Goal: Task Accomplishment & Management: Use online tool/utility

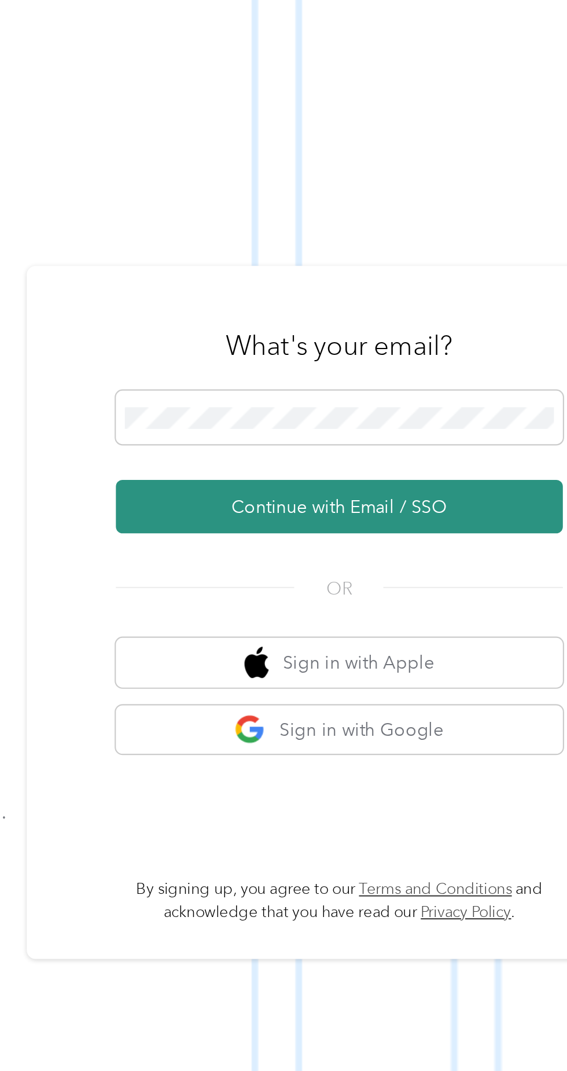
click at [420, 583] on button "Continue with Email / SSO" at bounding box center [419, 571] width 203 height 24
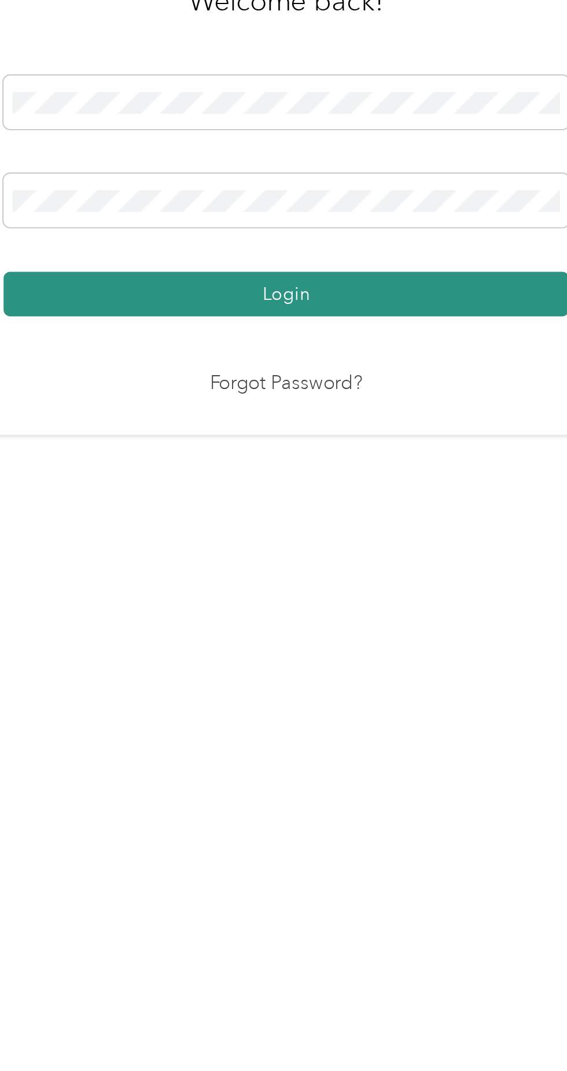
click at [340, 624] on button "Login" at bounding box center [280, 614] width 257 height 20
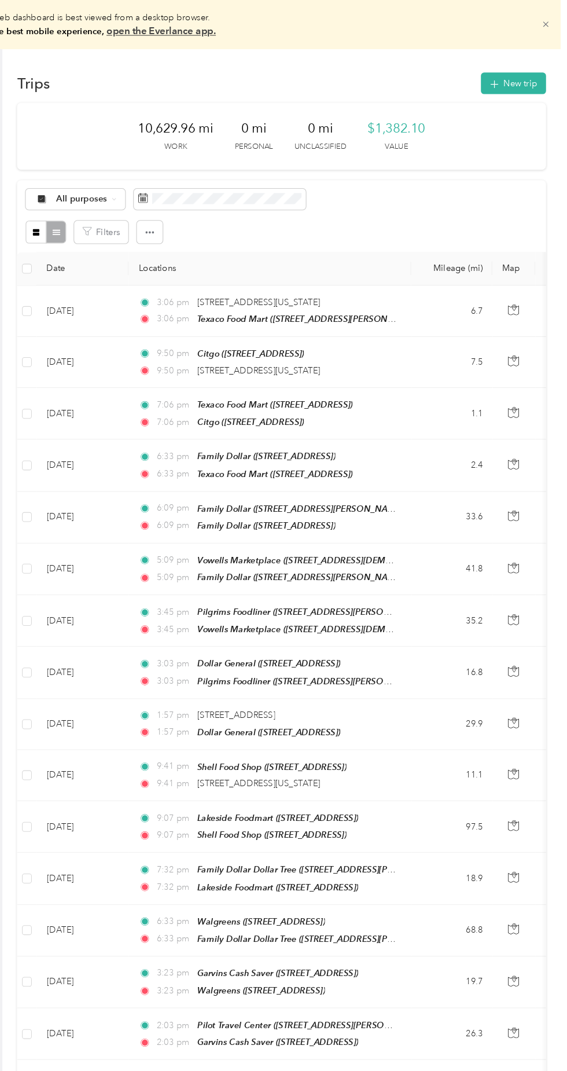
click at [550, 23] on icon at bounding box center [547, 23] width 5 height 5
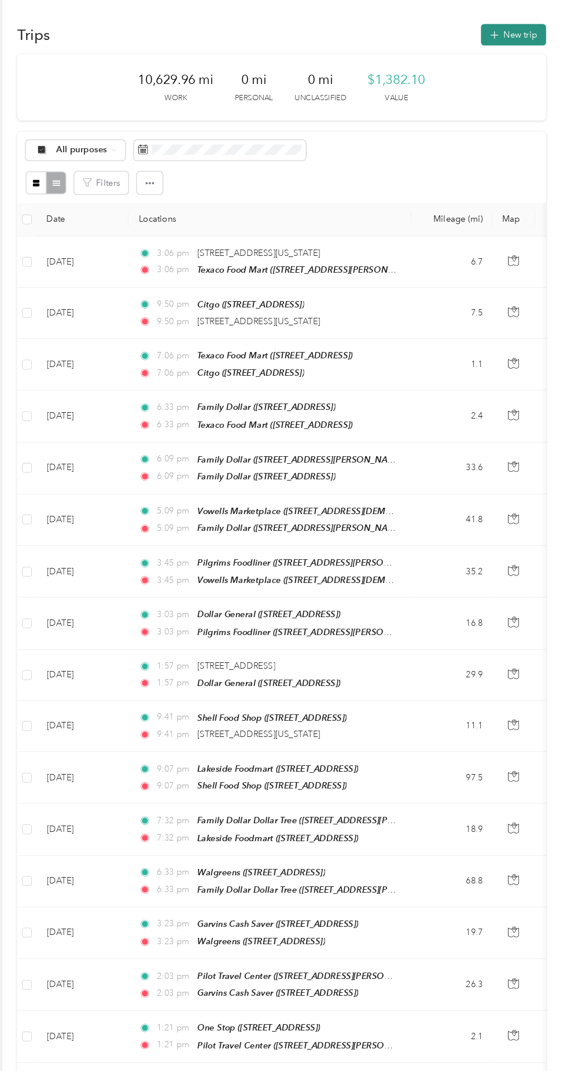
click at [524, 32] on button "New trip" at bounding box center [516, 33] width 61 height 20
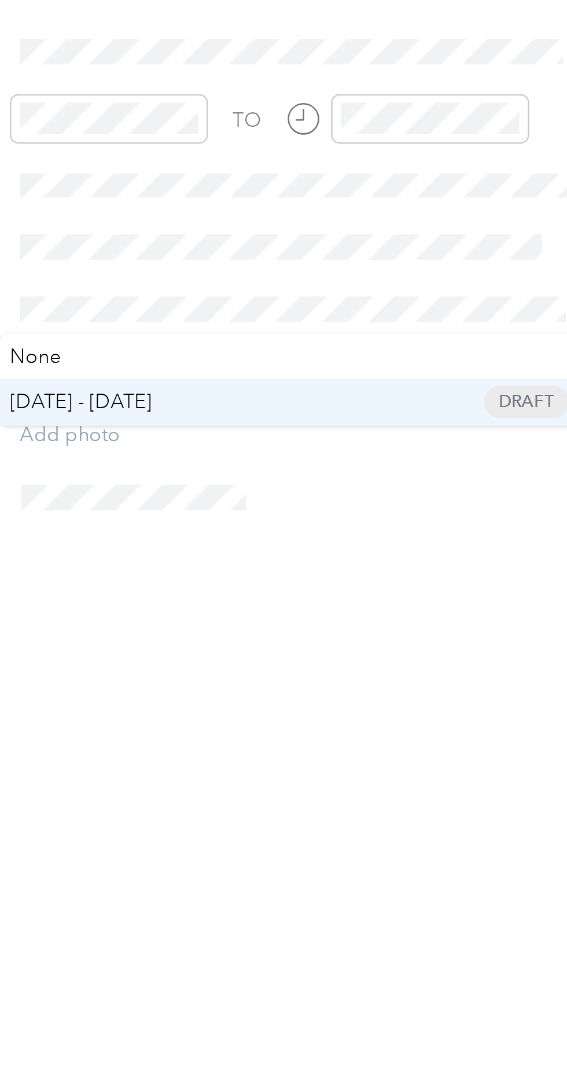
click at [369, 505] on span "[DATE] - [DATE]" at bounding box center [343, 508] width 58 height 12
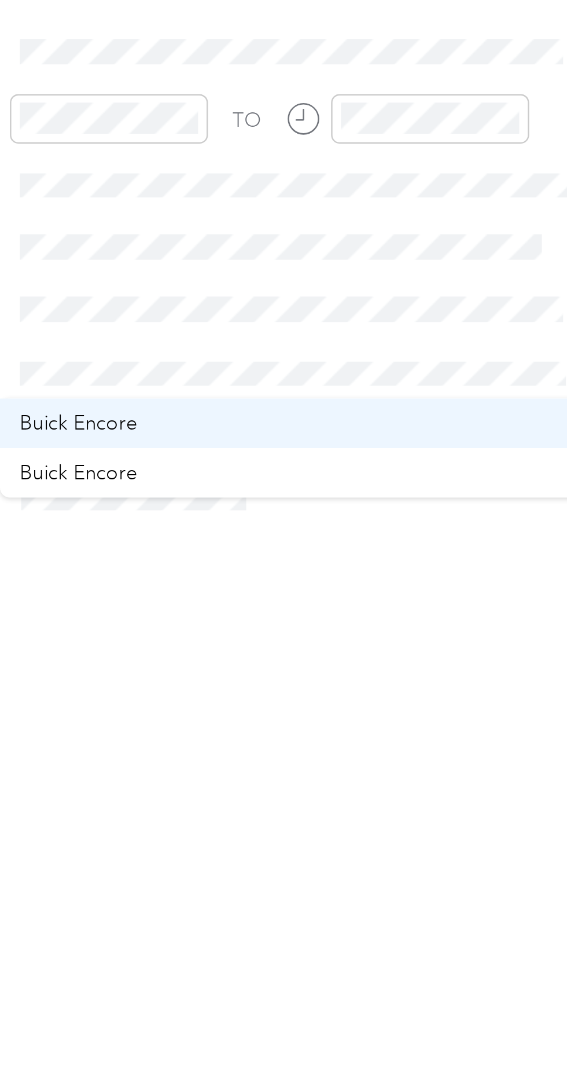
click at [375, 515] on div "Buick Encore" at bounding box center [430, 517] width 225 height 12
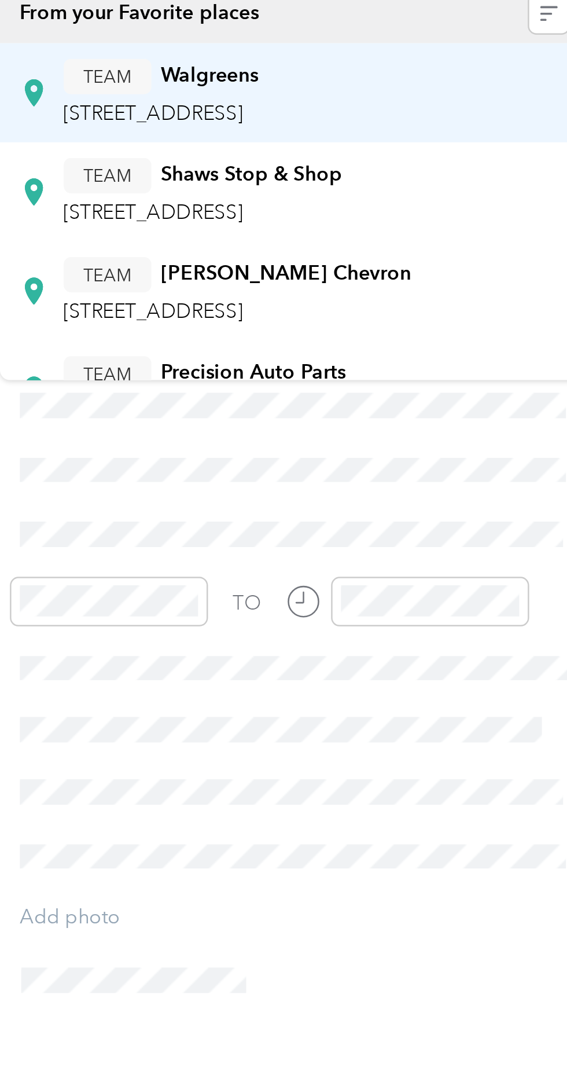
click at [410, 190] on span "[STREET_ADDRESS]" at bounding box center [373, 193] width 74 height 10
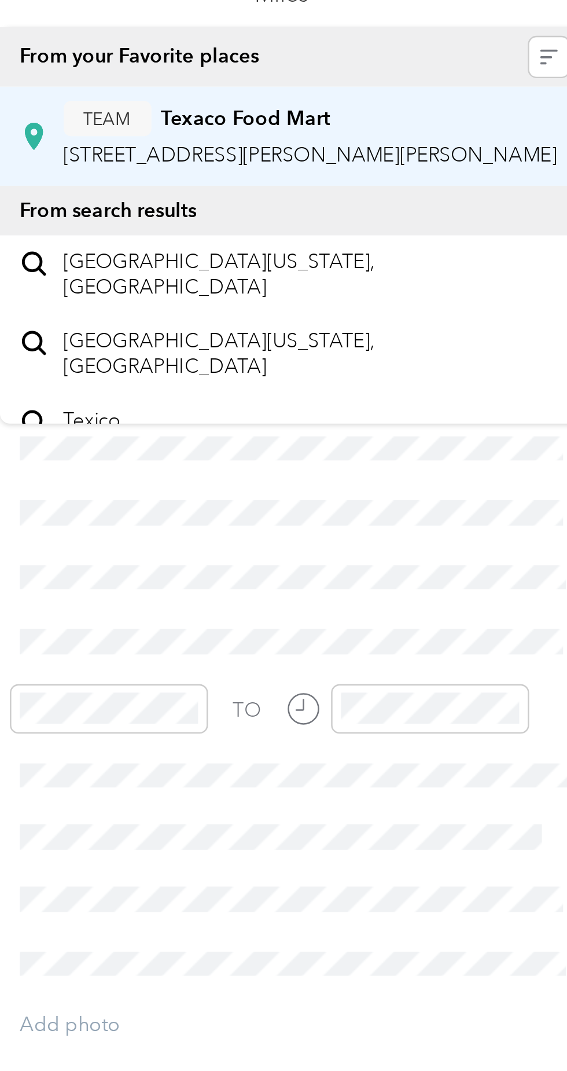
click at [440, 162] on span "[STREET_ADDRESS][PERSON_NAME][PERSON_NAME]" at bounding box center [437, 166] width 202 height 10
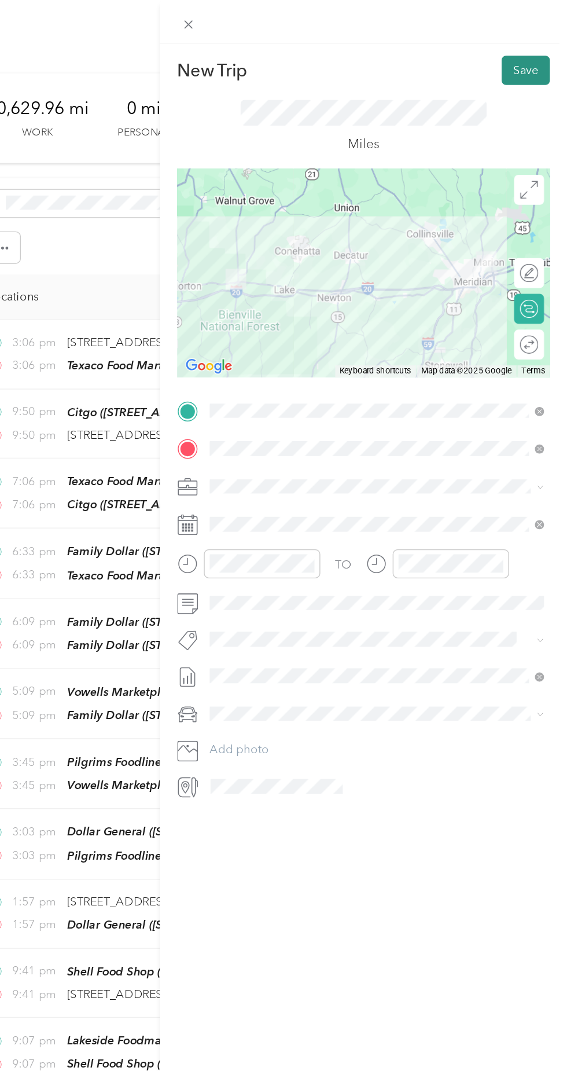
click at [539, 52] on button "Save" at bounding box center [539, 49] width 34 height 20
